Goal: Task Accomplishment & Management: Use online tool/utility

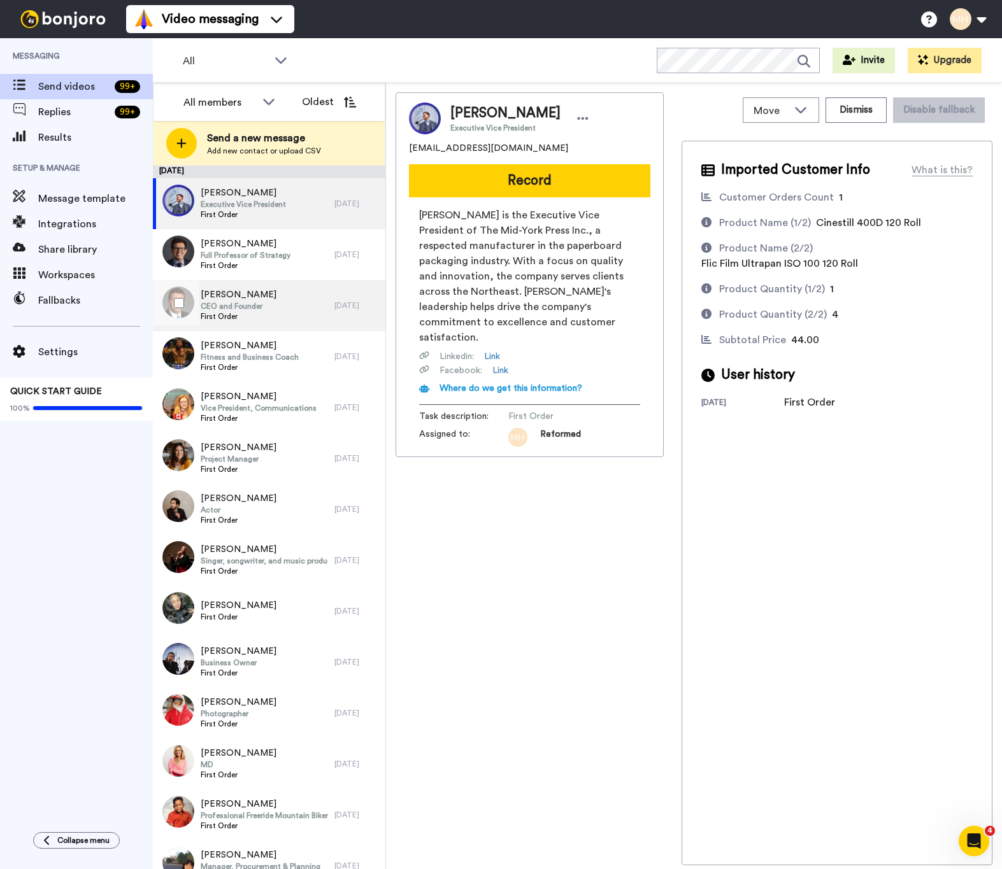
click at [293, 299] on div "Joshua Barrow CEO and Founder First Order" at bounding box center [244, 305] width 182 height 51
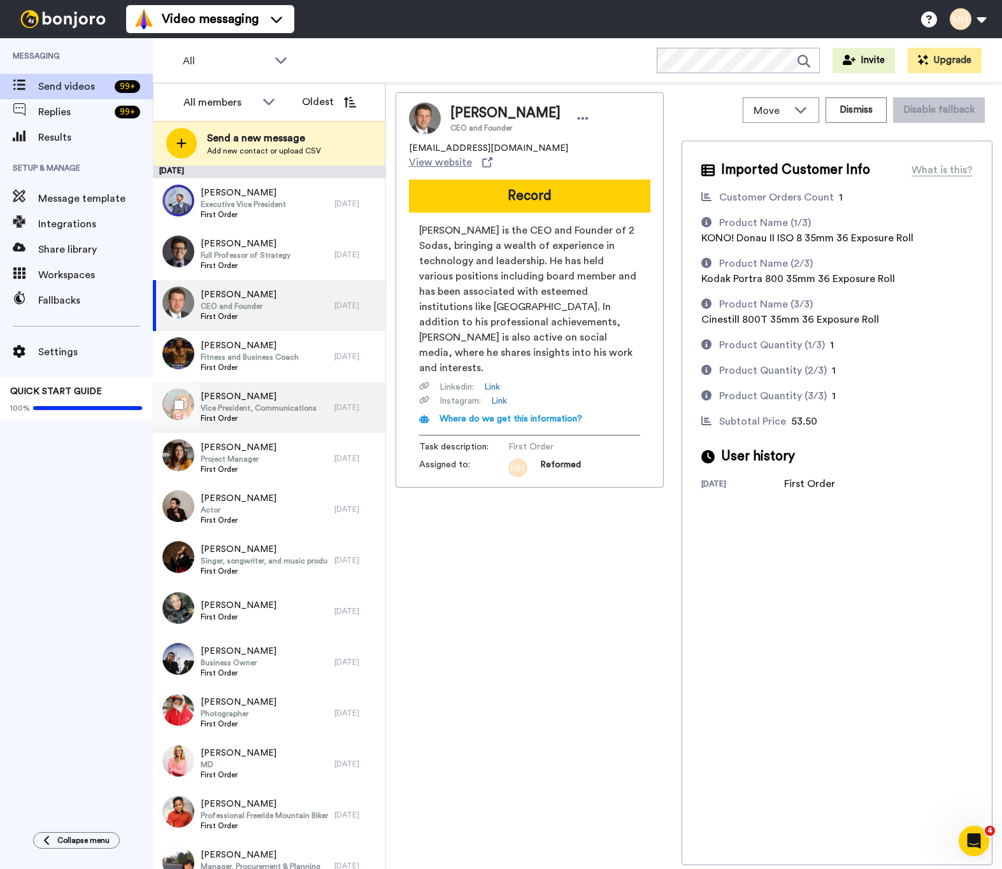
click at [294, 412] on span "Vice President, Communications" at bounding box center [259, 408] width 116 height 10
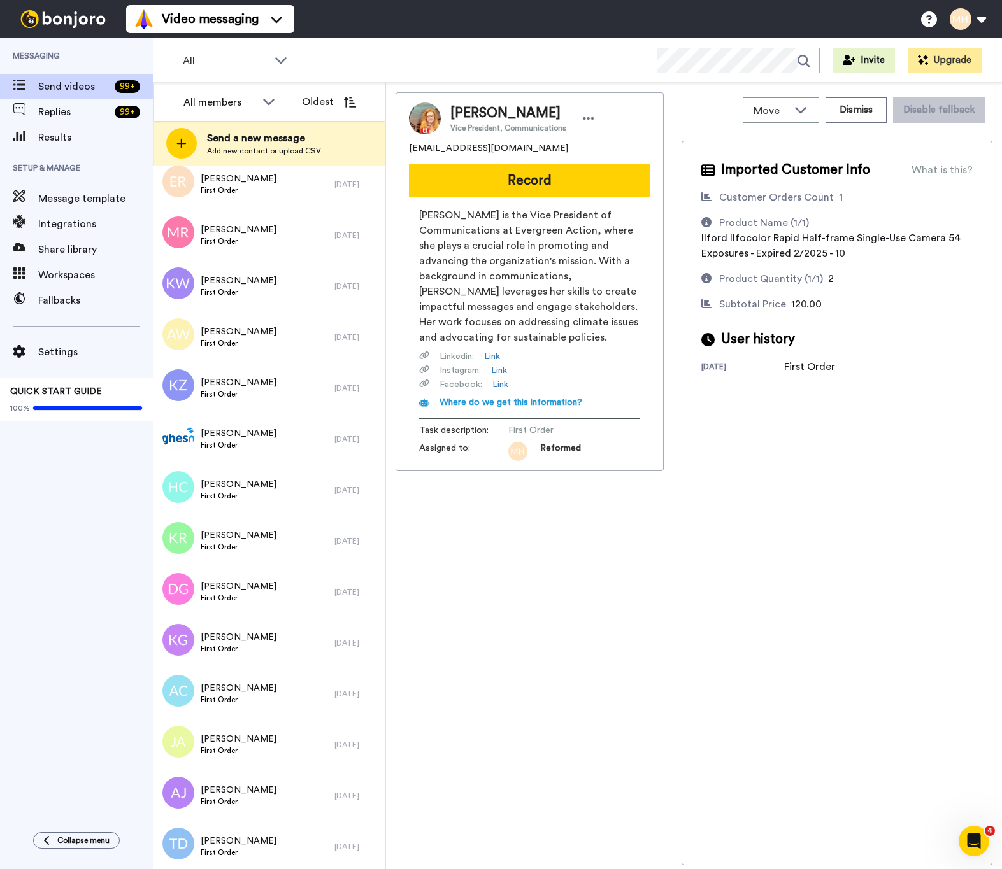
scroll to position [4348, 0]
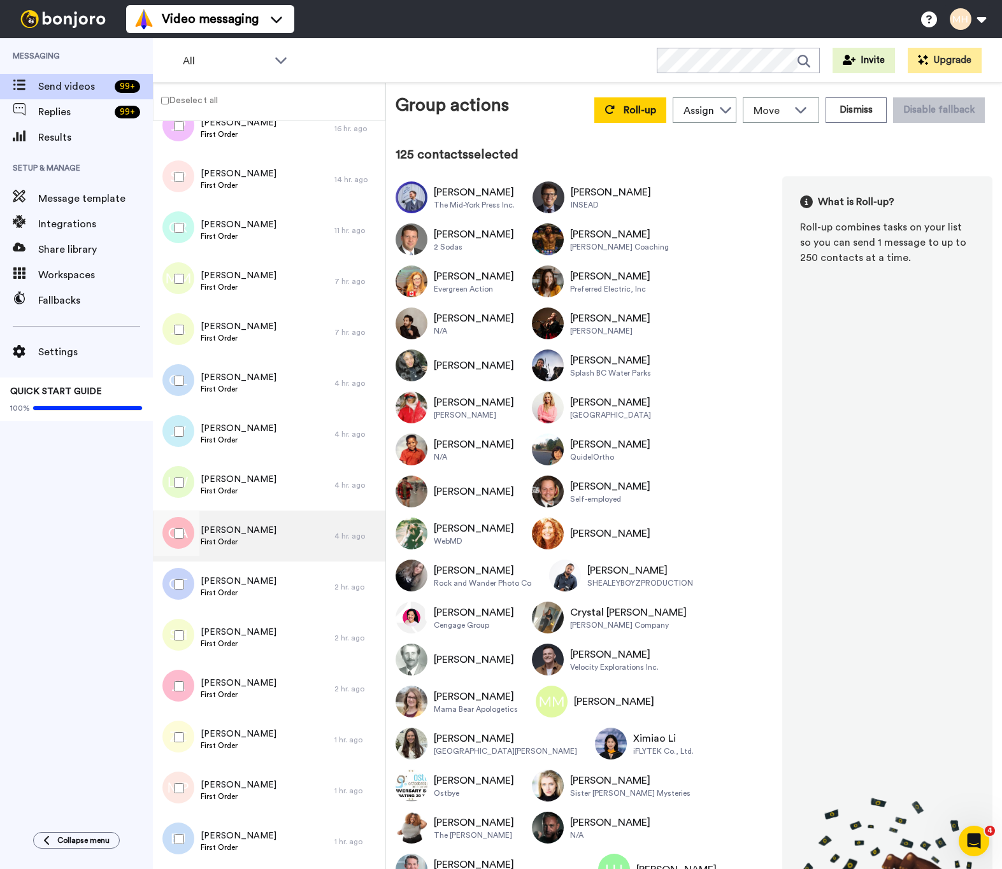
scroll to position [6128, 0]
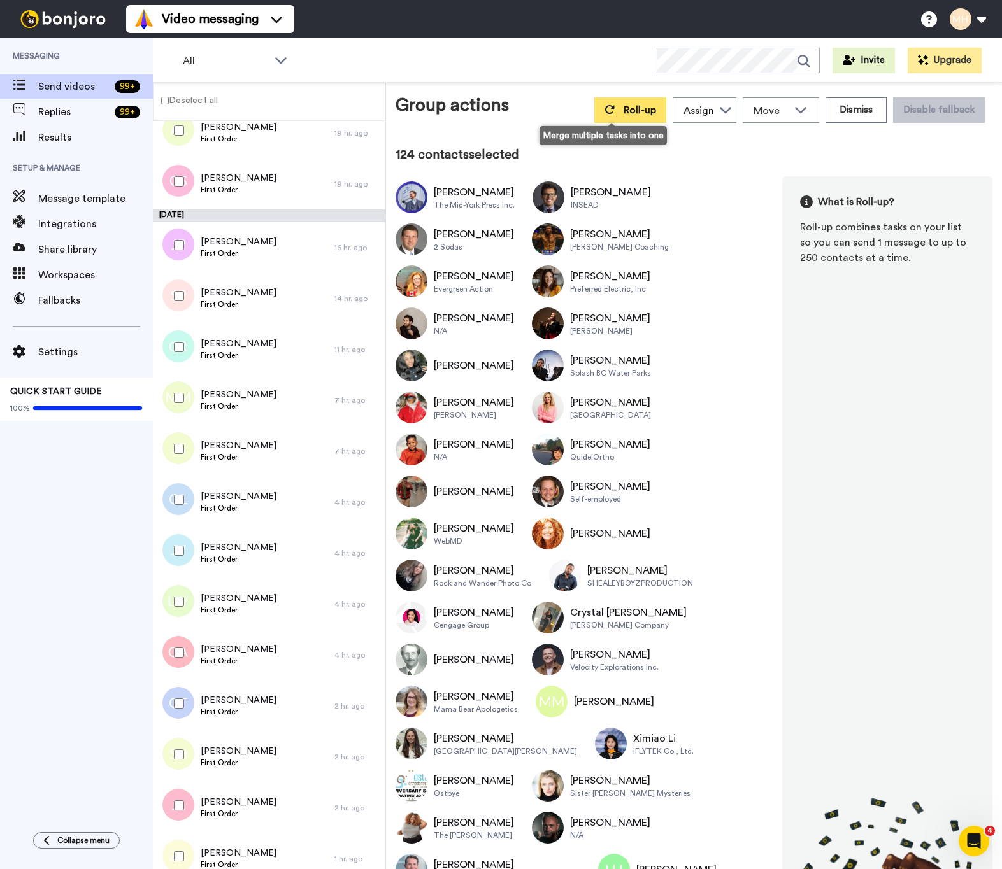
click at [624, 112] on span "Roll-up" at bounding box center [640, 110] width 32 height 10
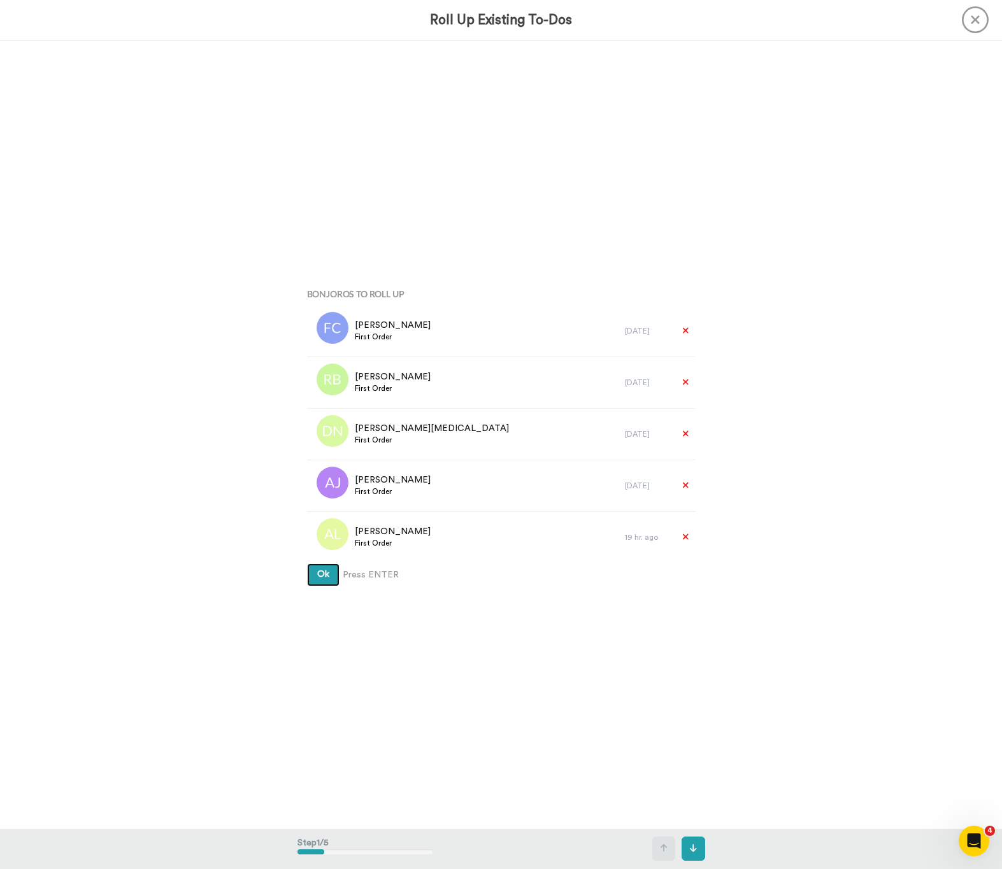
click at [327, 575] on span "Ok" at bounding box center [323, 574] width 12 height 9
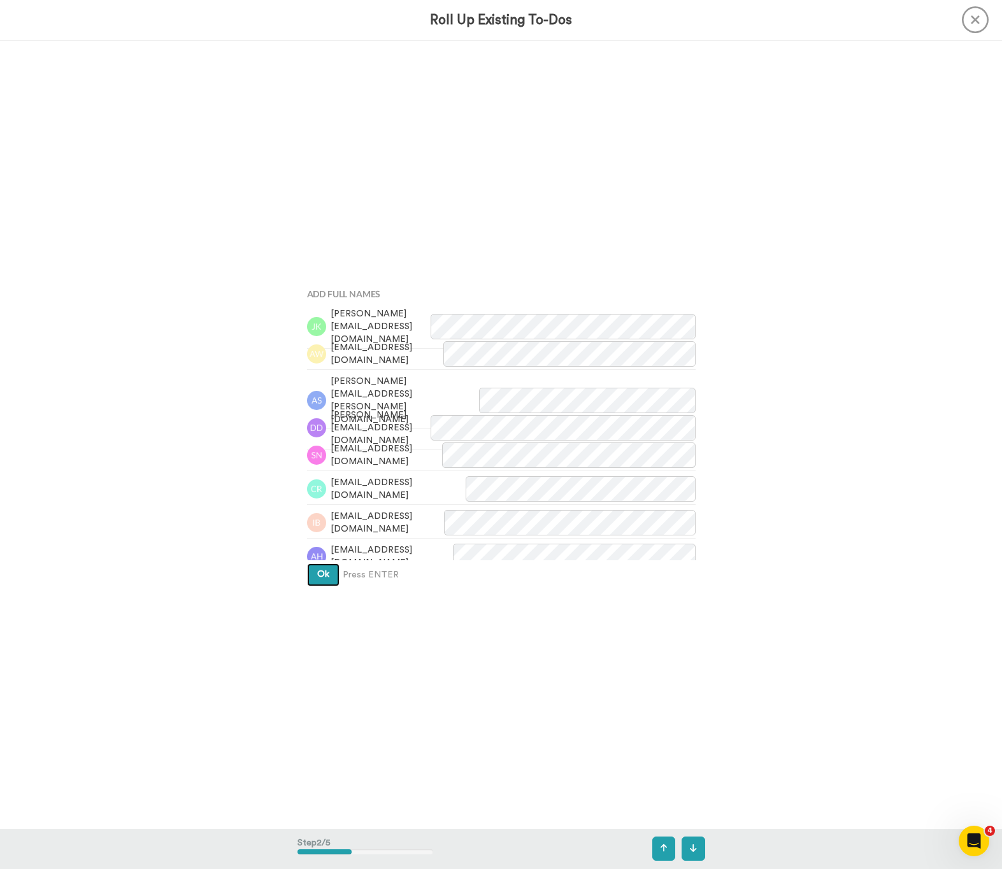
click at [326, 572] on span "Ok" at bounding box center [323, 574] width 12 height 9
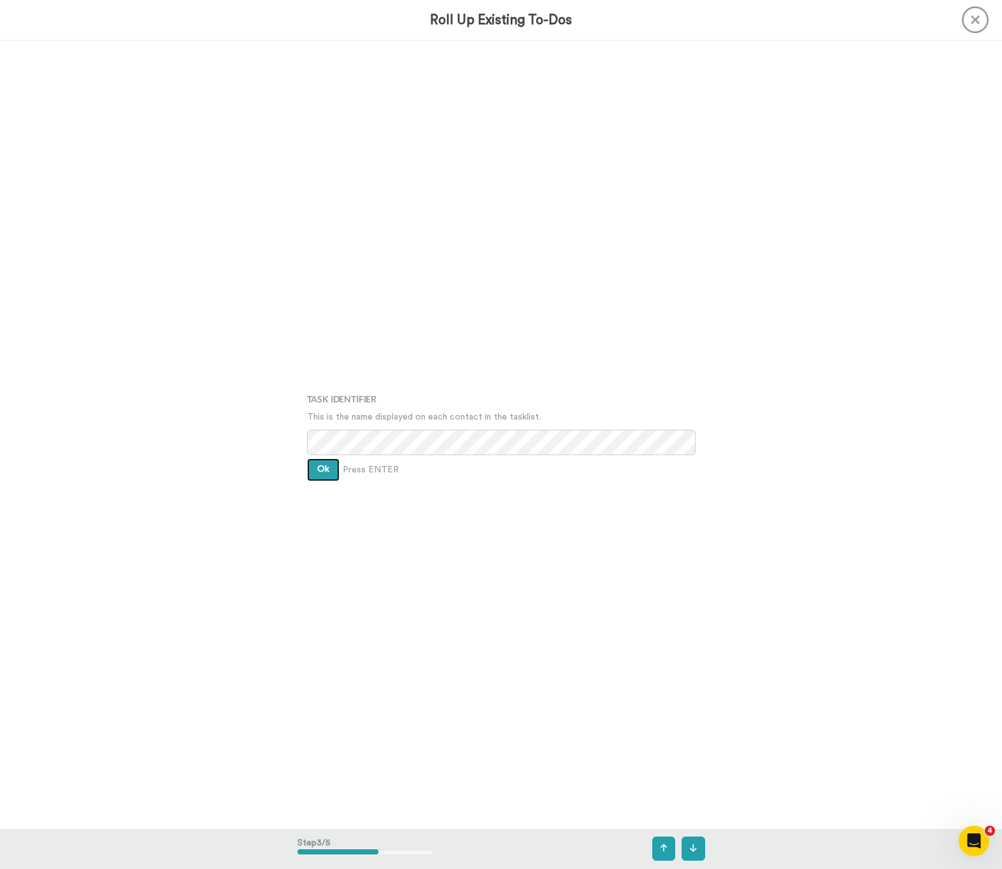
click at [324, 465] on span "Ok" at bounding box center [323, 469] width 12 height 9
click at [323, 468] on button "Ok" at bounding box center [323, 460] width 32 height 23
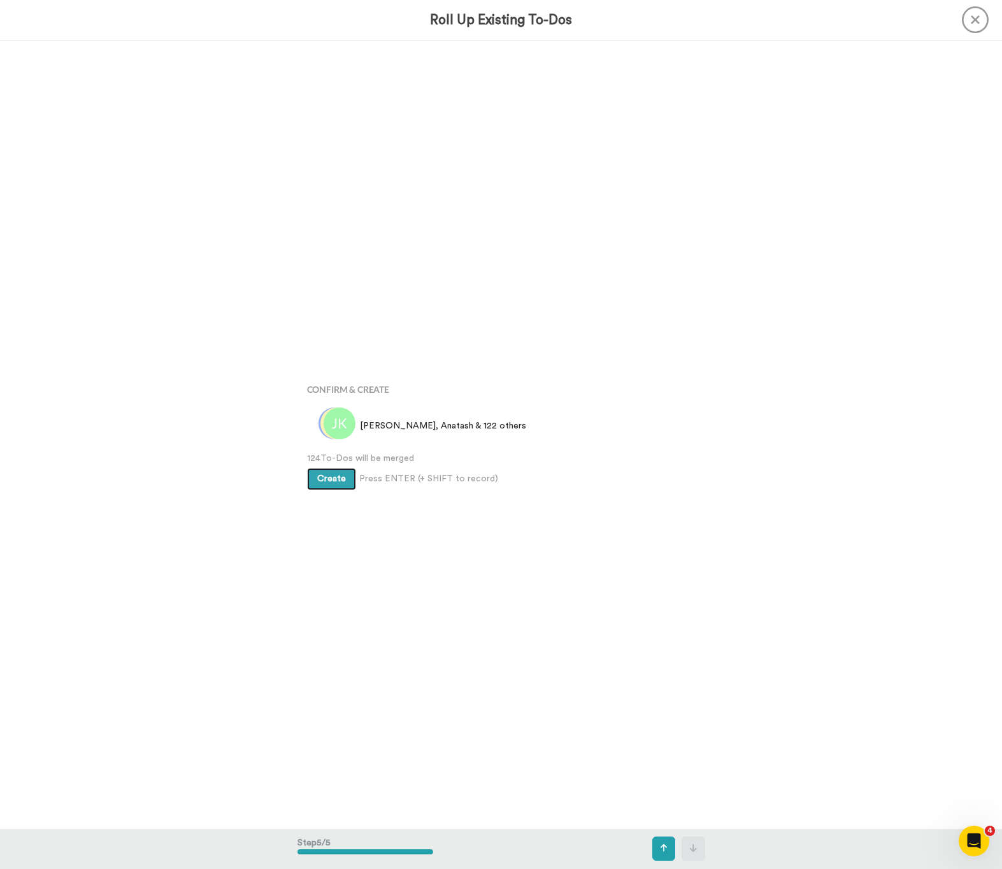
scroll to position [3154, 0]
click at [344, 481] on span "Create" at bounding box center [331, 479] width 29 height 9
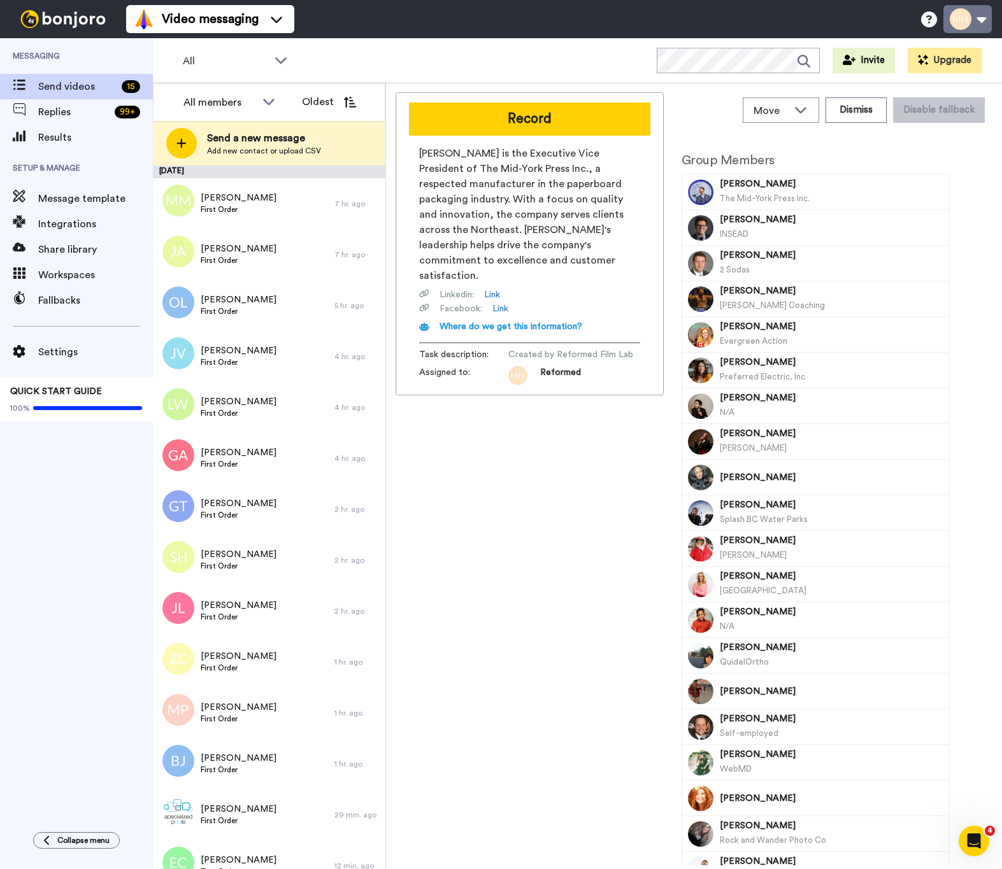
click at [966, 17] on button at bounding box center [967, 19] width 48 height 28
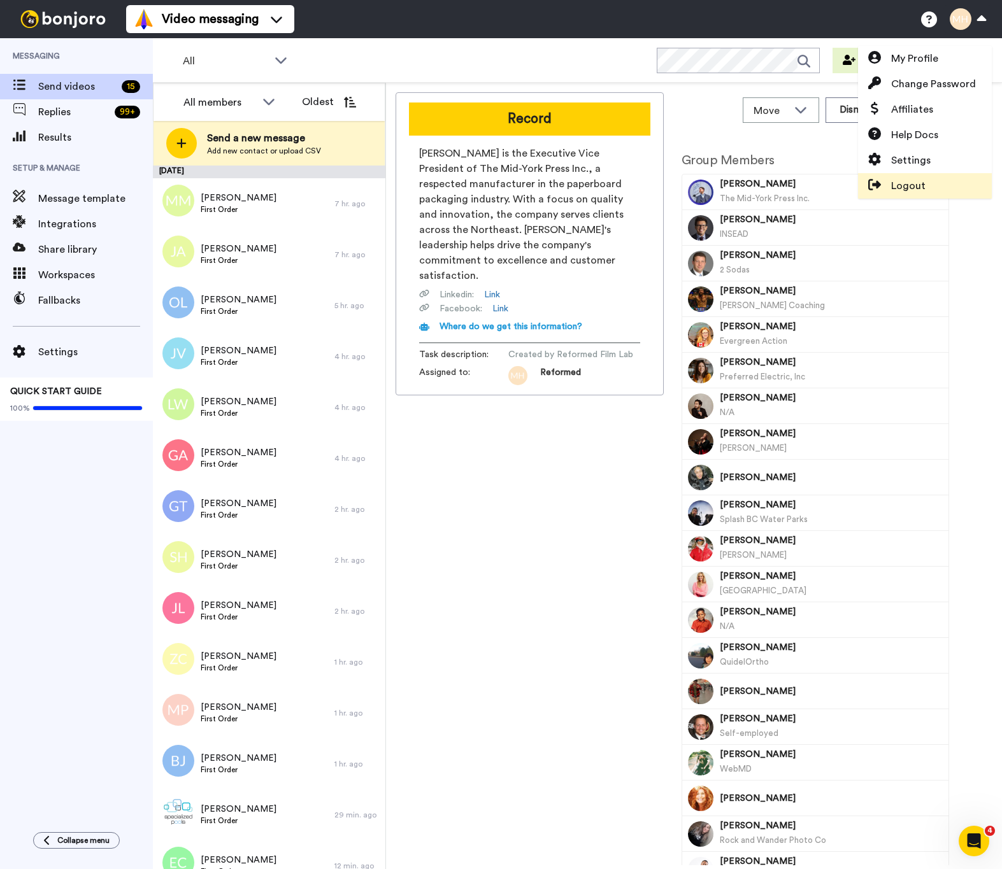
click at [913, 189] on span "Logout" at bounding box center [908, 185] width 34 height 15
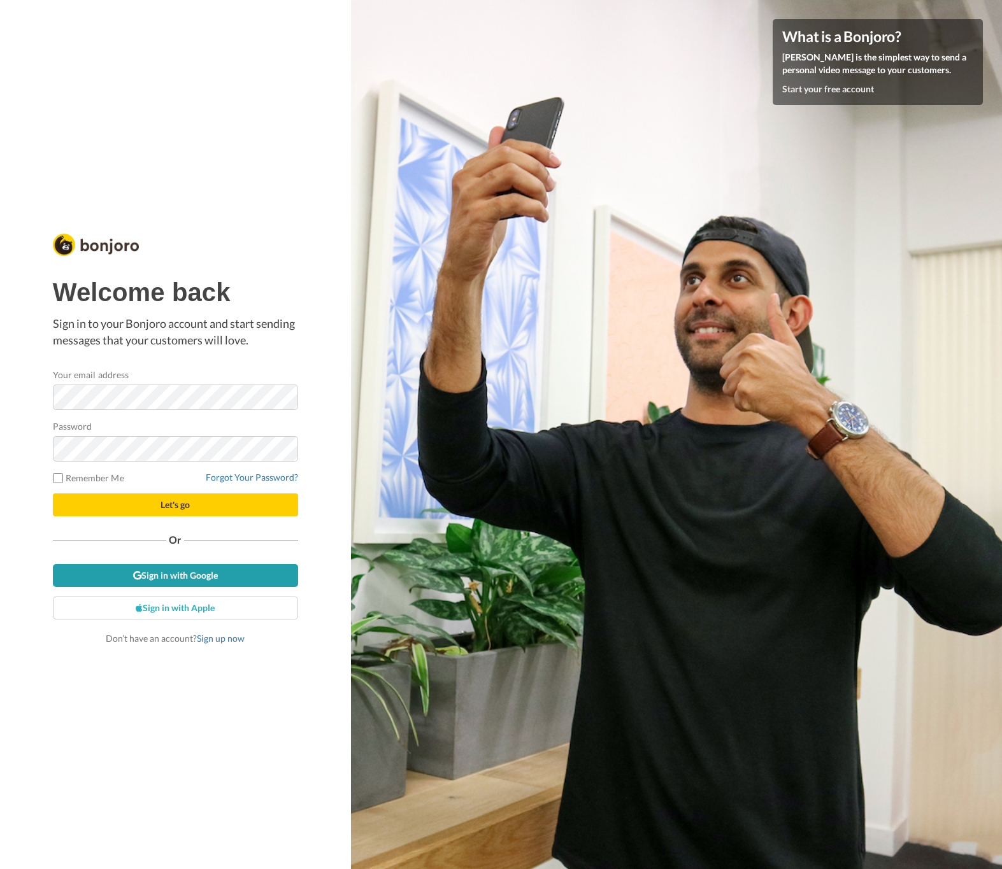
click at [190, 576] on link "Sign in with Google" at bounding box center [175, 575] width 245 height 23
